Goal: Task Accomplishment & Management: Manage account settings

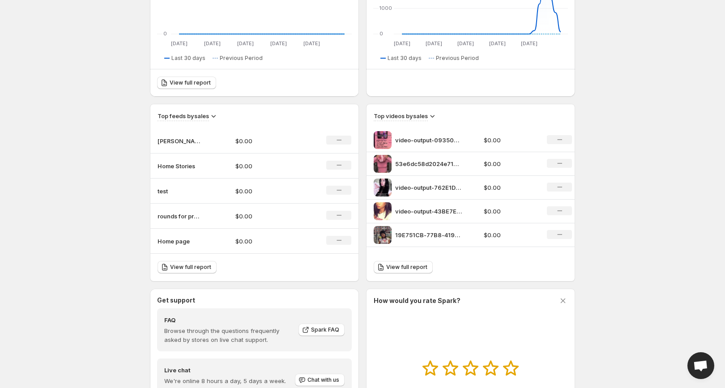
scroll to position [217, 0]
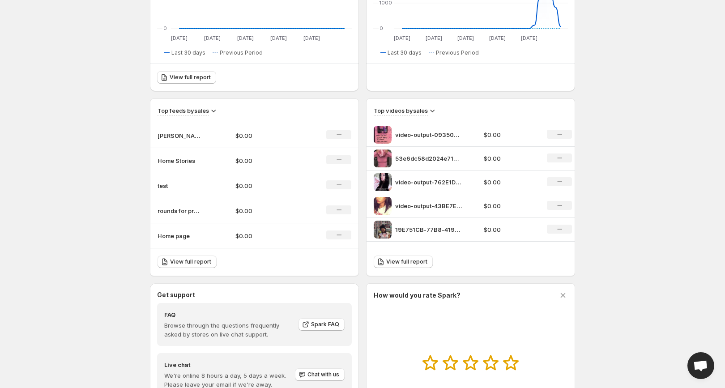
click at [190, 243] on td "Home page" at bounding box center [189, 235] width 78 height 25
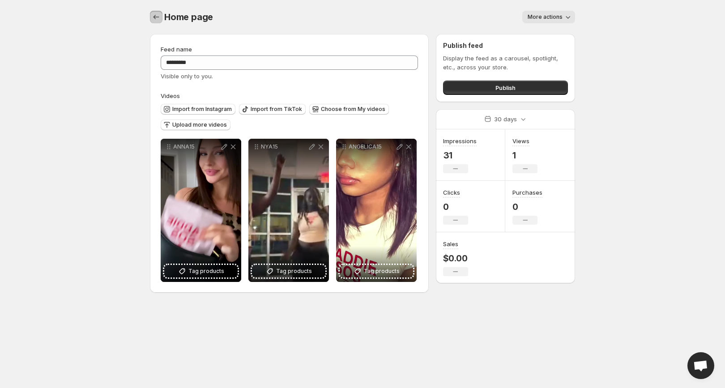
click at [154, 17] on icon "Settings" at bounding box center [156, 17] width 6 height 4
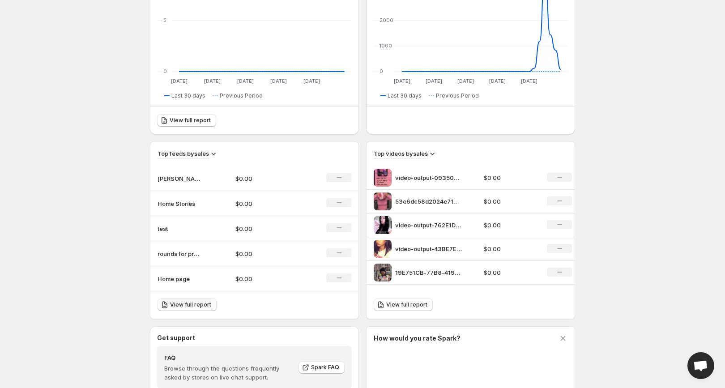
scroll to position [220, 0]
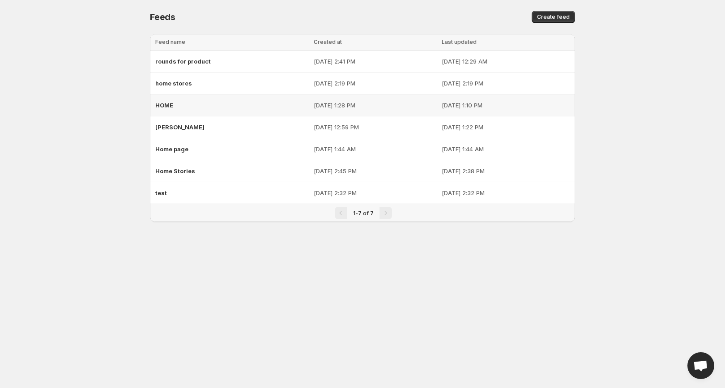
click at [194, 106] on div "HOME" at bounding box center [231, 105] width 153 height 16
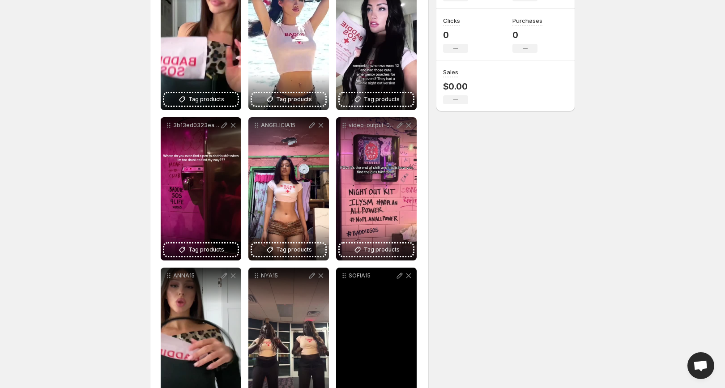
scroll to position [169, 0]
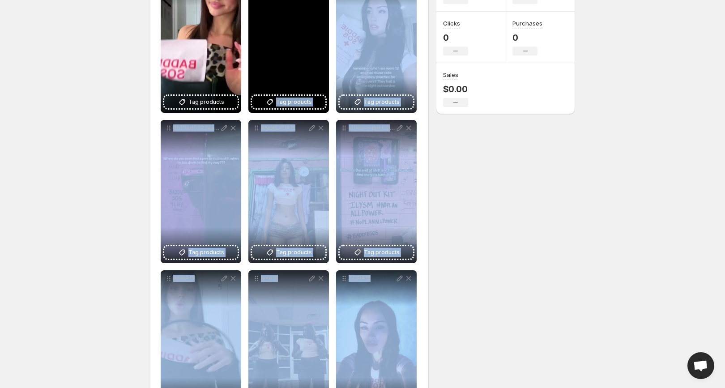
drag, startPoint x: 370, startPoint y: 311, endPoint x: 322, endPoint y: 46, distance: 268.9
click at [321, 45] on div "**********" at bounding box center [289, 192] width 257 height 444
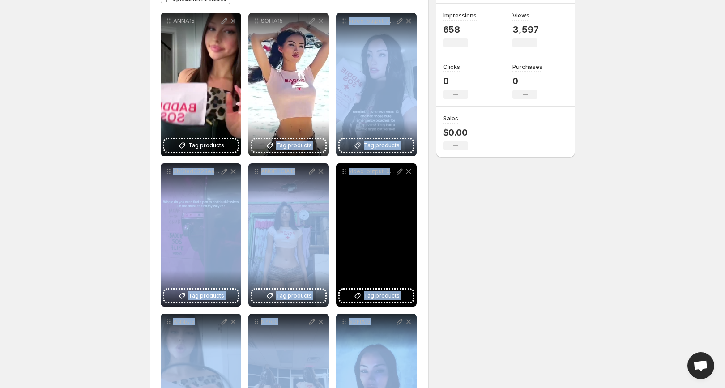
scroll to position [131, 0]
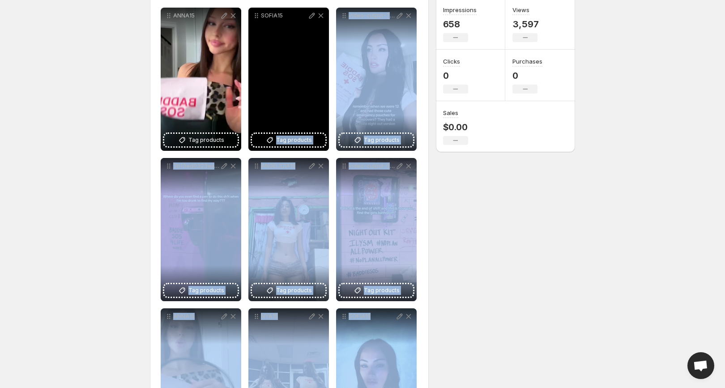
drag, startPoint x: 375, startPoint y: 351, endPoint x: 297, endPoint y: 88, distance: 274.8
click at [297, 88] on div "**********" at bounding box center [289, 230] width 257 height 444
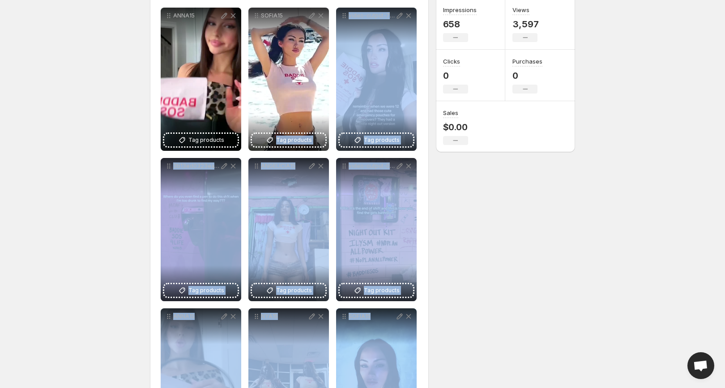
click at [457, 318] on div "**********" at bounding box center [359, 184] width 432 height 577
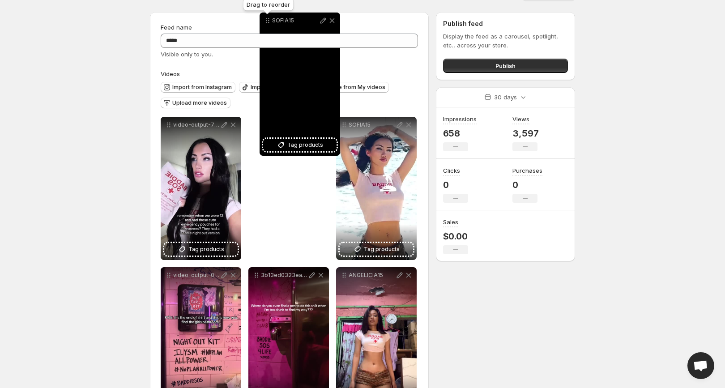
scroll to position [0, 0]
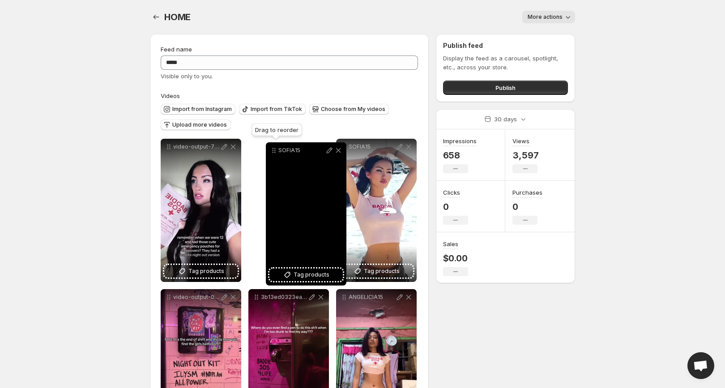
drag, startPoint x: 348, startPoint y: 316, endPoint x: 272, endPoint y: 149, distance: 183.6
click at [272, 149] on icon at bounding box center [273, 150] width 9 height 9
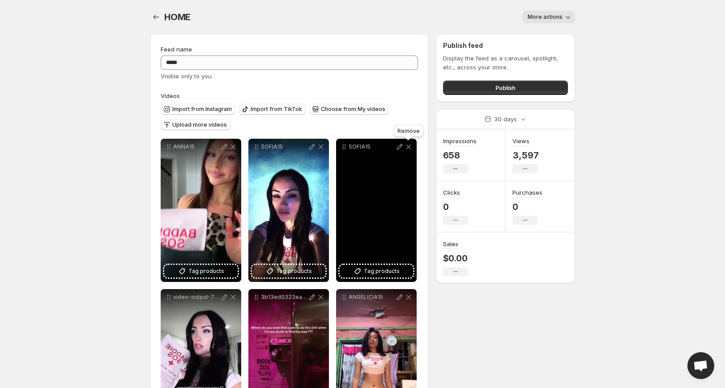
click at [409, 147] on icon at bounding box center [408, 147] width 5 height 5
